Goal: Task Accomplishment & Management: Use online tool/utility

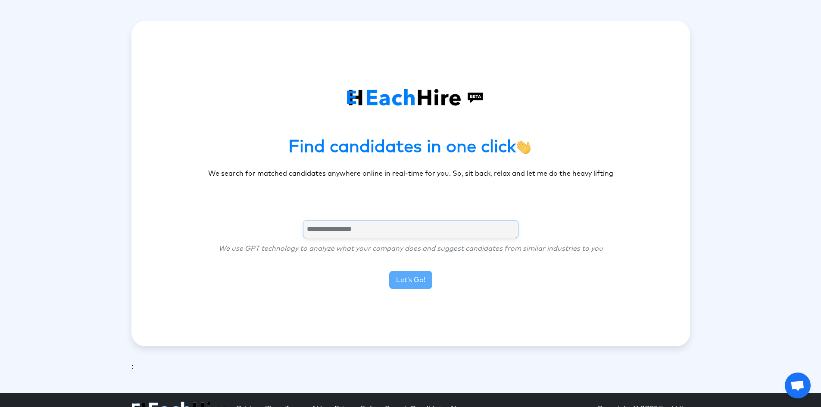
click at [386, 234] on input "text" at bounding box center [410, 229] width 215 height 18
type input "*********"
click at [419, 281] on button "Let’s Go!" at bounding box center [410, 280] width 43 height 18
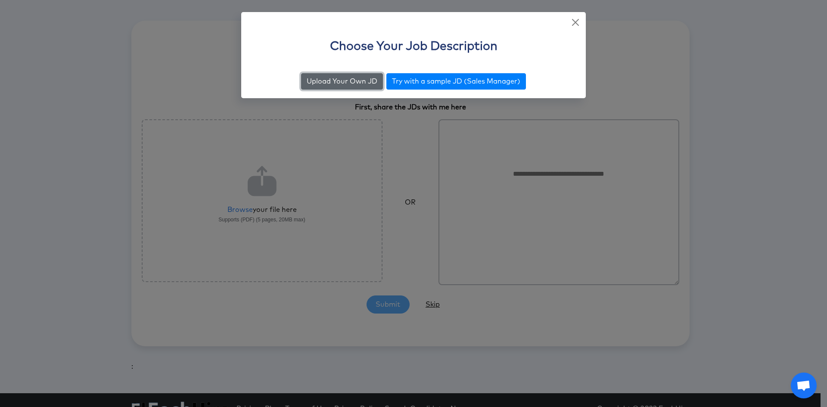
click at [372, 82] on button "Upload Your Own JD" at bounding box center [342, 81] width 82 height 16
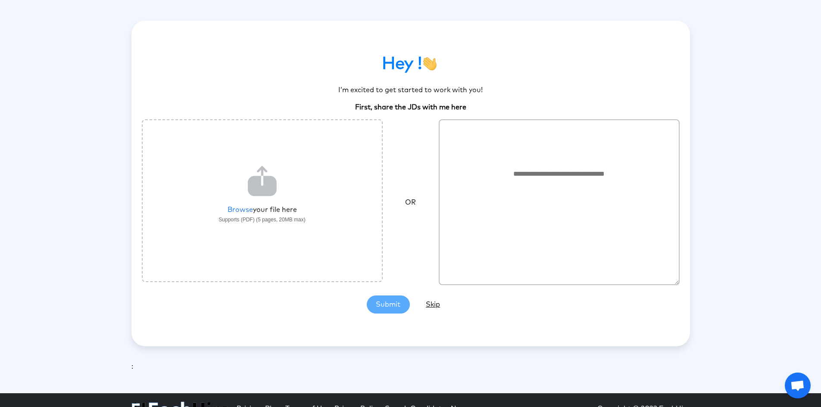
click at [247, 211] on label "File upload" at bounding box center [262, 200] width 241 height 163
click at [0, 0] on input "File upload" at bounding box center [0, 0] width 0 height 0
click at [396, 303] on section "Hey ! I’m excited to get started to work with you! First, share the JDs with me…" at bounding box center [411, 183] width 538 height 281
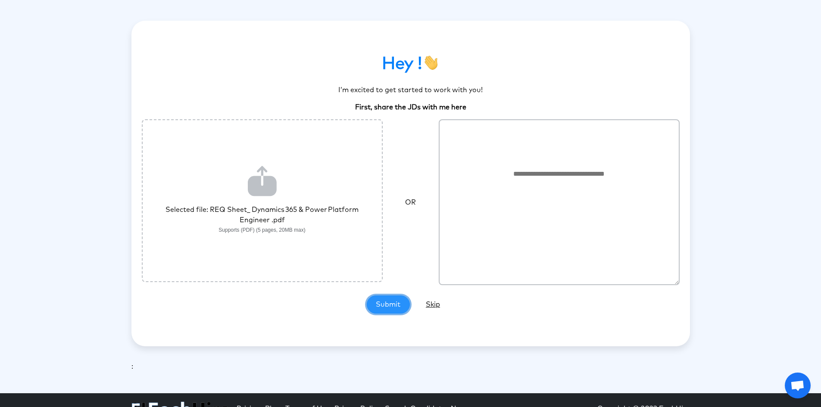
click at [396, 303] on button "Submit" at bounding box center [388, 305] width 43 height 18
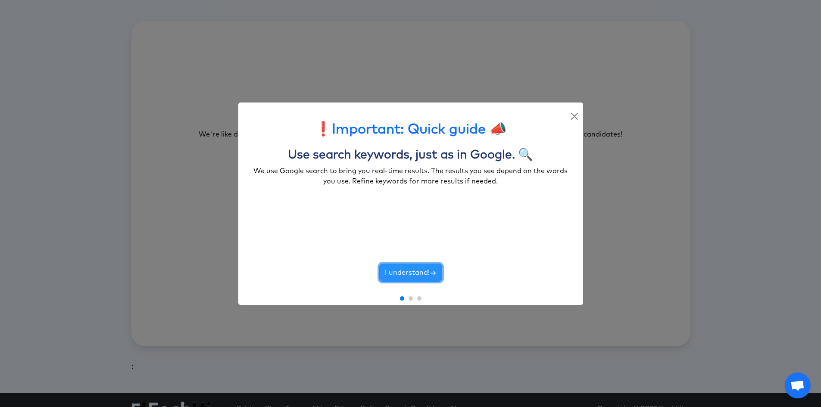
click at [420, 271] on button "I understand!" at bounding box center [410, 273] width 63 height 18
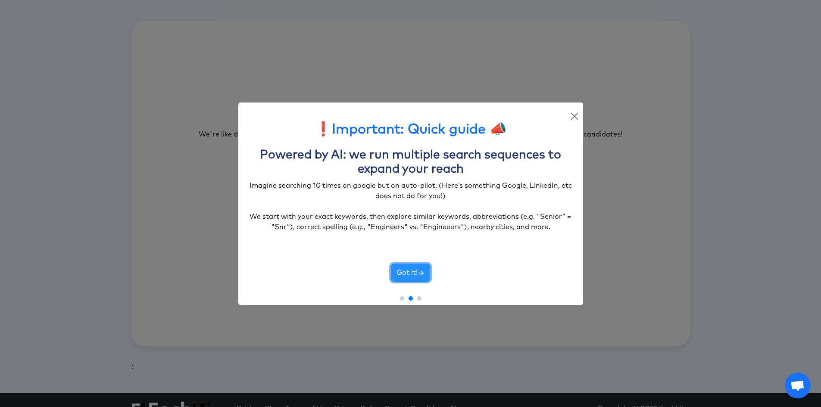
click at [420, 271] on icon "button" at bounding box center [420, 273] width 7 height 7
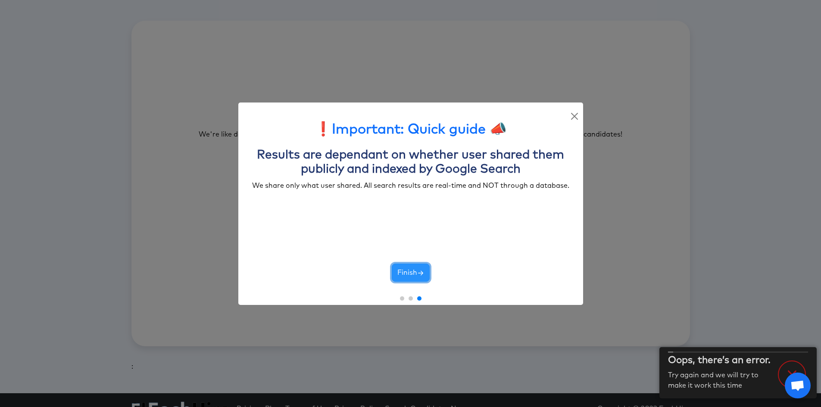
click at [420, 271] on icon "button" at bounding box center [420, 273] width 7 height 7
